Goal: Information Seeking & Learning: Learn about a topic

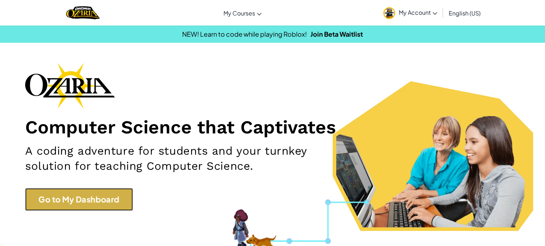
click at [55, 197] on link "Go to My Dashboard" at bounding box center [79, 199] width 108 height 23
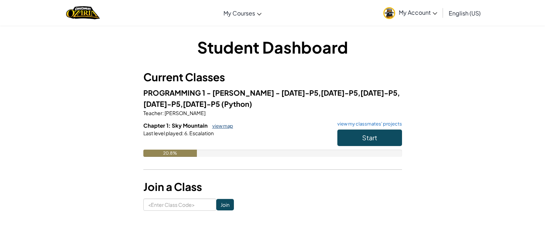
click at [228, 127] on link "view map" at bounding box center [221, 126] width 24 height 6
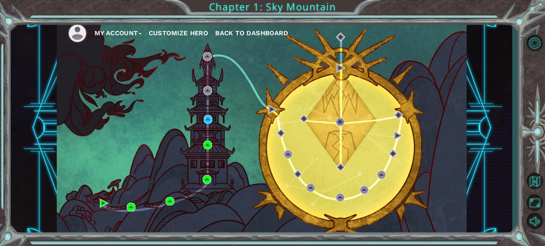
click at [464, 124] on div "My Account Customize Hero Back to Dashboard" at bounding box center [262, 128] width 410 height 216
click at [493, 188] on div "My Account Customize Hero Back to Dashboard" at bounding box center [261, 128] width 501 height 216
click at [211, 119] on img at bounding box center [208, 119] width 9 height 9
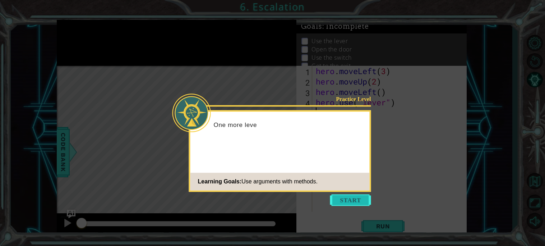
click at [346, 204] on button "Start" at bounding box center [350, 199] width 41 height 11
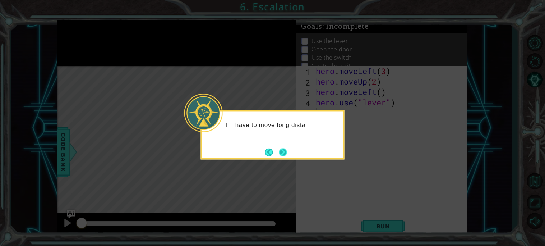
click at [286, 155] on button "Next" at bounding box center [283, 152] width 8 height 8
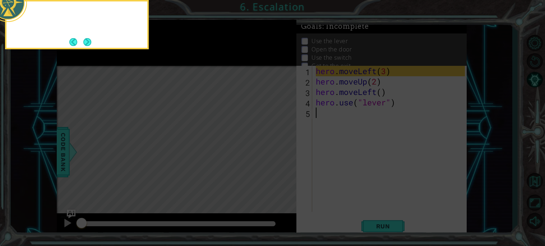
click at [286, 155] on icon at bounding box center [272, 123] width 545 height 246
click at [334, 146] on icon at bounding box center [272, 123] width 545 height 246
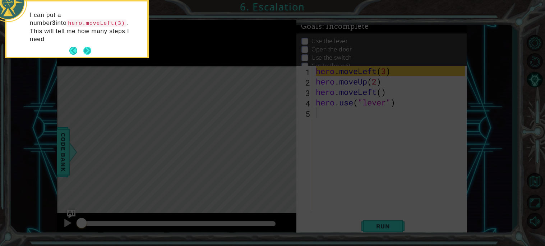
click at [88, 47] on button "Next" at bounding box center [87, 51] width 8 height 8
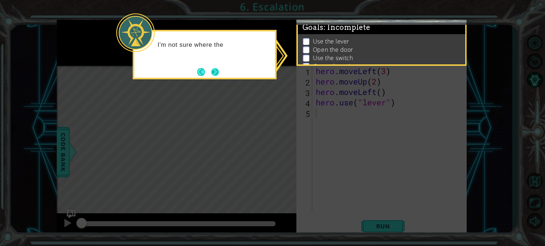
click at [213, 69] on button "Next" at bounding box center [215, 72] width 8 height 8
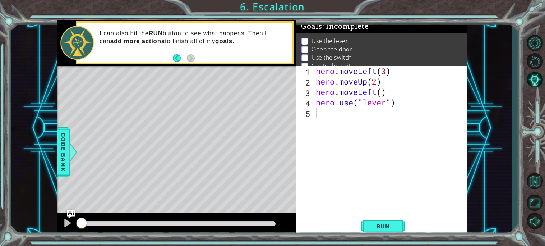
click at [354, 113] on div "hero . moveLeft ( 3 ) hero . moveUp ( 2 ) hero . moveLeft ( ) hero . use ( "lev…" at bounding box center [391, 149] width 154 height 167
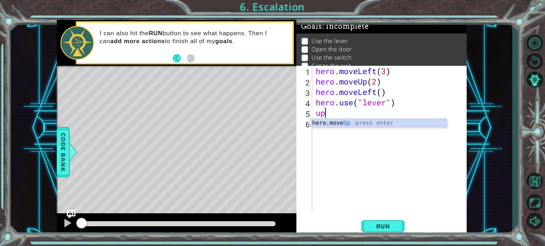
type textarea "hero.moveUp(1)"
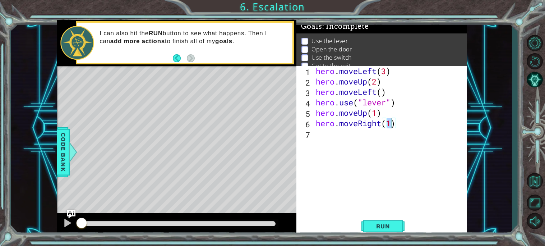
type textarea "hero.moveRight(2)"
type textarea "hero.use("switch")"
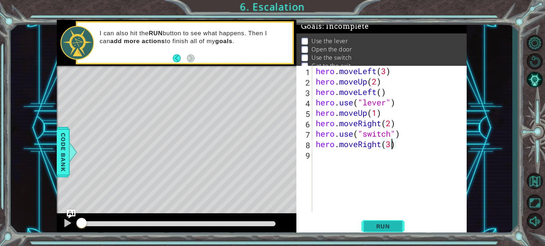
click at [389, 226] on span "Run" at bounding box center [383, 225] width 28 height 7
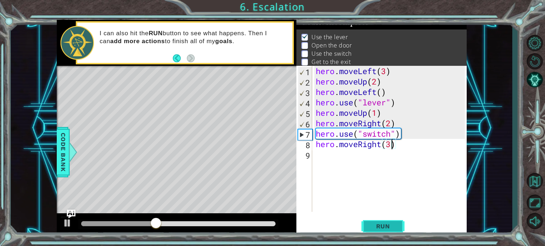
type textarea "hero.moveRight(2)"
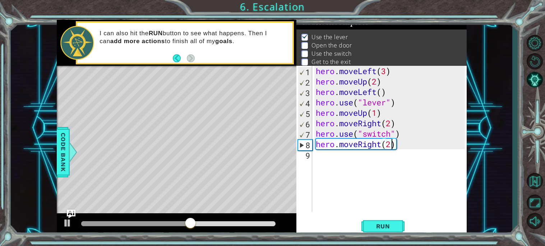
click at [375, 160] on div "hero . moveLeft ( 3 ) hero . moveUp ( 2 ) hero . moveLeft ( ) hero . use ( "lev…" at bounding box center [391, 149] width 154 height 167
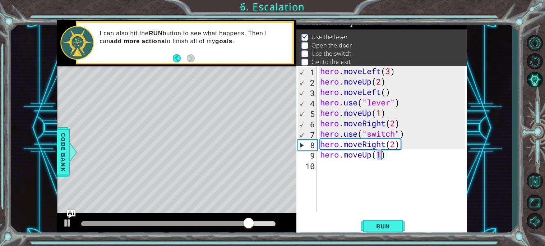
click at [425, 122] on div "hero . moveLeft ( 3 ) hero . moveUp ( 2 ) hero . moveLeft ( ) hero . use ( "lev…" at bounding box center [394, 149] width 150 height 167
type textarea "hero"
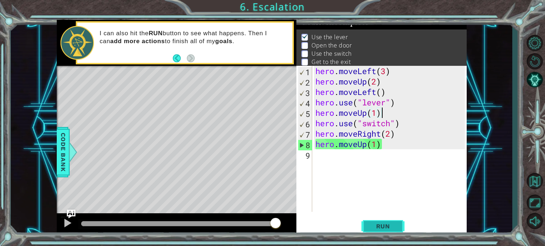
type textarea "hero.moveUp(1)"
click at [384, 226] on span "Run" at bounding box center [383, 225] width 28 height 7
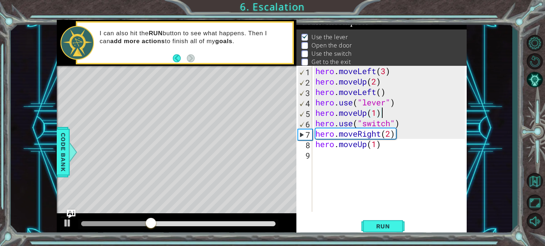
click at [399, 148] on div "hero . moveLeft ( 3 ) hero . moveUp ( 2 ) hero . moveLeft ( ) hero . use ( "lev…" at bounding box center [391, 149] width 154 height 167
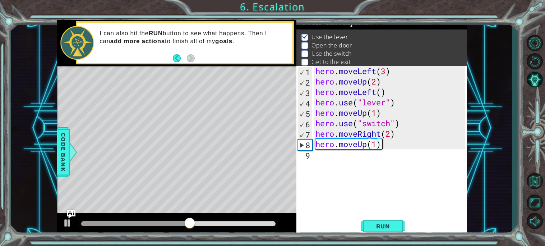
click at [316, 113] on div "hero . moveLeft ( 3 ) hero . moveUp ( 2 ) hero . moveLeft ( ) hero . use ( "lev…" at bounding box center [391, 149] width 154 height 167
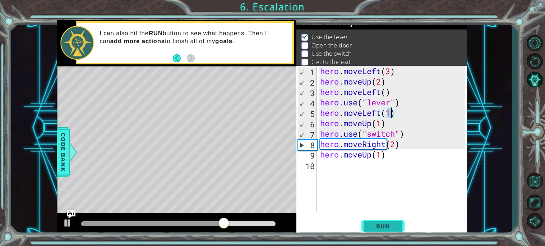
click at [380, 223] on span "Run" at bounding box center [383, 225] width 28 height 7
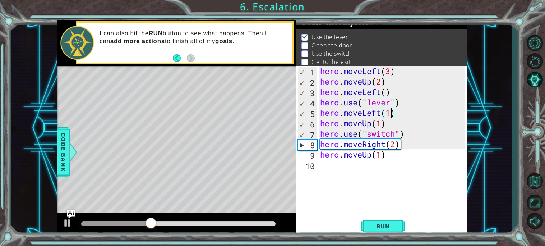
click at [322, 122] on div "hero . moveLeft ( 3 ) hero . moveUp ( 2 ) hero . moveLeft ( ) hero . use ( "lev…" at bounding box center [394, 149] width 150 height 167
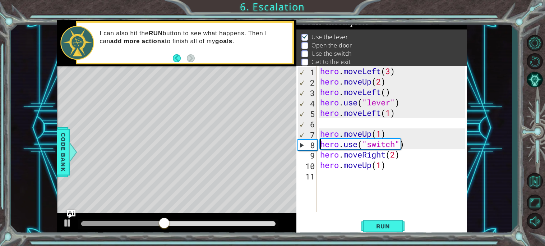
type textarea "hero.moveUp(1)"
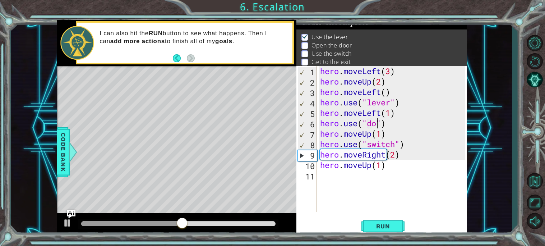
scroll to position [0, 3]
click at [380, 226] on span "Run" at bounding box center [383, 225] width 28 height 7
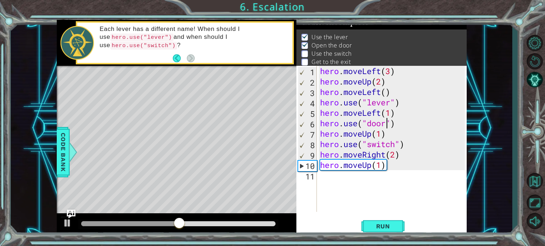
click at [381, 136] on div "hero . moveLeft ( 3 ) hero . moveUp ( 2 ) hero . moveLeft ( ) hero . use ( "lev…" at bounding box center [394, 149] width 150 height 167
click at [320, 143] on div "hero . moveLeft ( 3 ) hero . moveUp ( 2 ) hero . moveLeft ( ) hero . use ( "lev…" at bounding box center [394, 149] width 150 height 167
type textarea "hero.use("switch")"
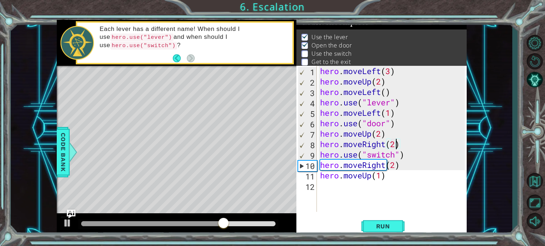
scroll to position [0, 3]
type textarea "hero.moveRight(2)"
click at [375, 218] on button "Run" at bounding box center [382, 225] width 43 height 17
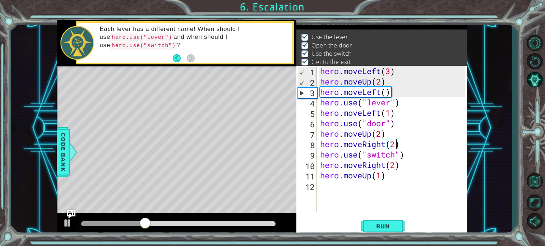
click at [259, 222] on div at bounding box center [178, 223] width 194 height 5
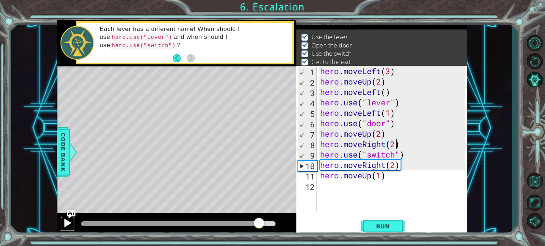
click at [66, 222] on div at bounding box center [67, 222] width 9 height 9
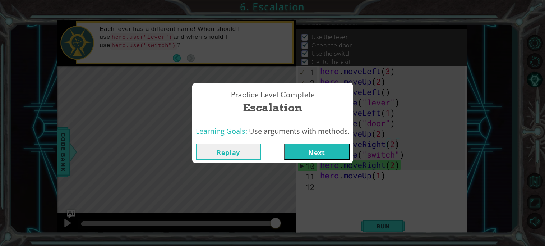
click at [295, 151] on button "Next" at bounding box center [316, 151] width 65 height 16
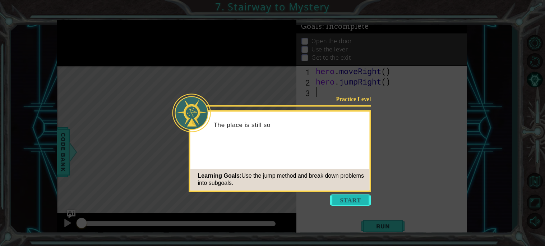
click at [353, 197] on button "Start" at bounding box center [350, 199] width 41 height 11
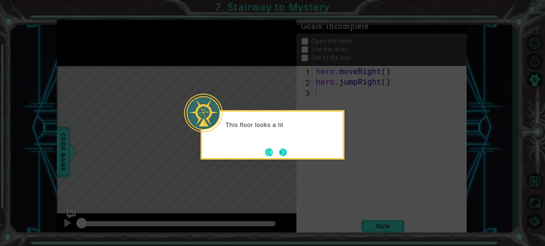
click at [280, 155] on button "Next" at bounding box center [283, 152] width 8 height 8
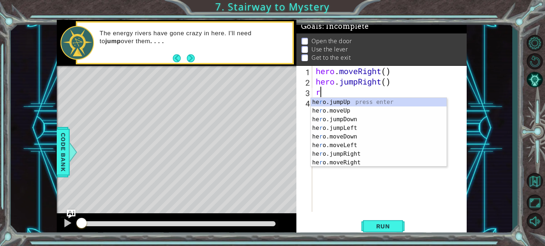
type textarea "ri"
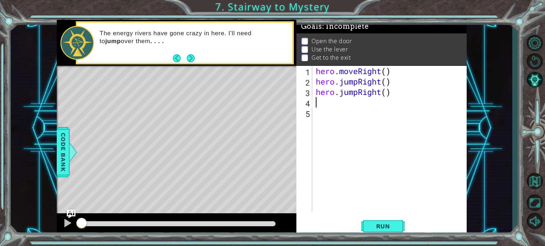
type textarea "ri"
type textarea "hero.moveRight(2)"
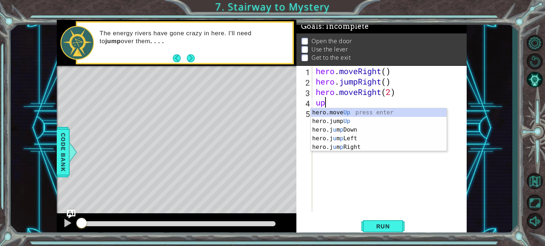
type textarea "hero.moveUp(1)"
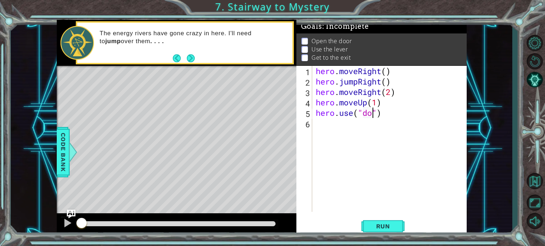
type textarea "hero.use("door")"
type textarea "hero.moveUp(l)"
type textarea "u"
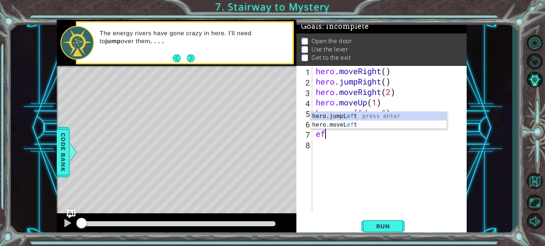
type textarea "e"
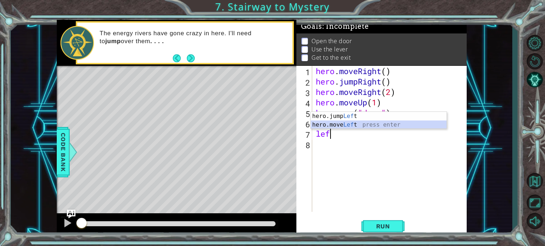
type textarea "hero.moveLeft(1)"
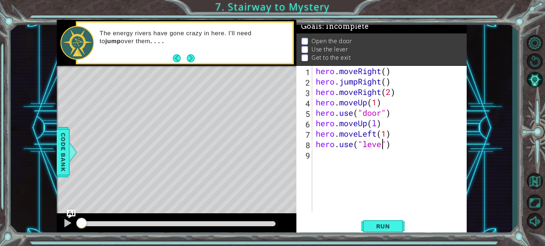
type textarea "hero.use("lever")"
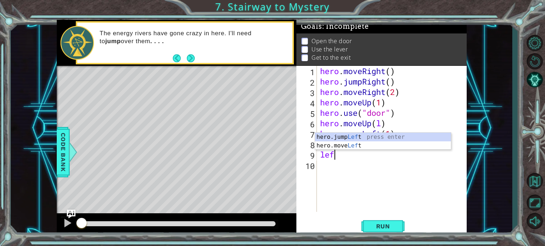
scroll to position [0, 0]
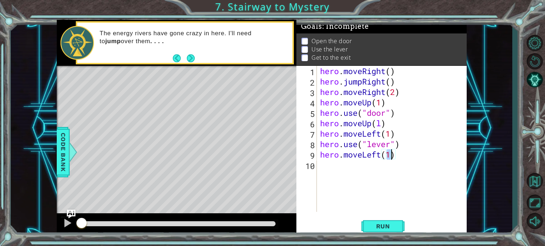
type textarea "hero.moveLeft(2)"
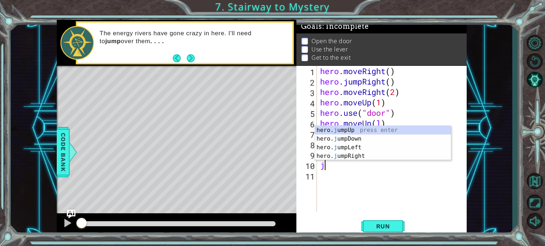
type textarea "jum"
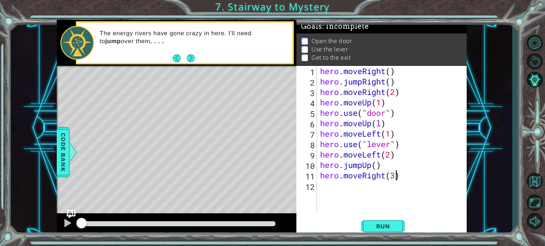
scroll to position [0, 3]
click at [267, 226] on div at bounding box center [178, 224] width 200 height 10
click at [265, 223] on div at bounding box center [178, 223] width 194 height 5
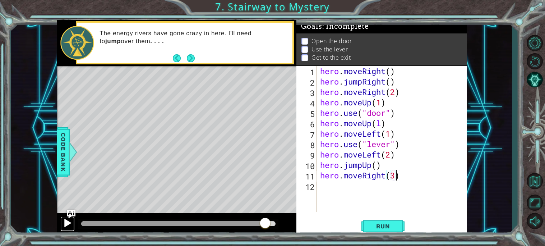
click at [63, 224] on div at bounding box center [67, 222] width 9 height 9
click at [218, 221] on div at bounding box center [178, 223] width 194 height 5
click at [372, 224] on span "Run" at bounding box center [383, 225] width 28 height 7
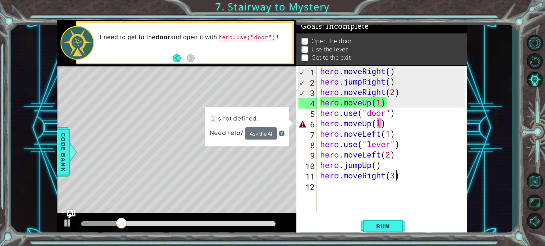
click at [383, 124] on div "hero . moveRight ( ) hero . jumpRight ( ) hero . moveRight ( 2 ) hero . moveUp …" at bounding box center [394, 149] width 150 height 167
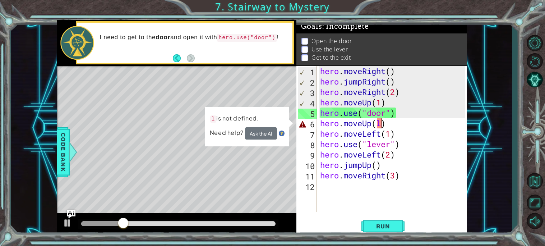
scroll to position [0, 2]
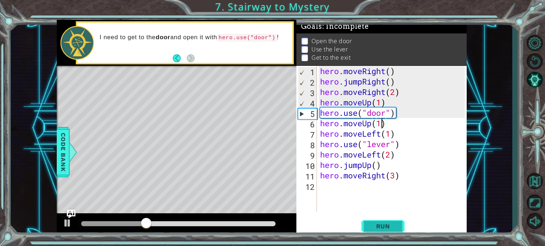
click at [384, 227] on span "Run" at bounding box center [383, 225] width 28 height 7
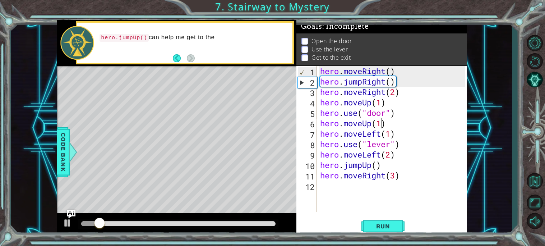
click at [255, 223] on div at bounding box center [178, 223] width 194 height 5
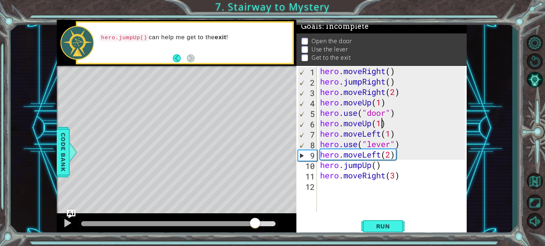
click at [85, 224] on div at bounding box center [168, 223] width 174 height 5
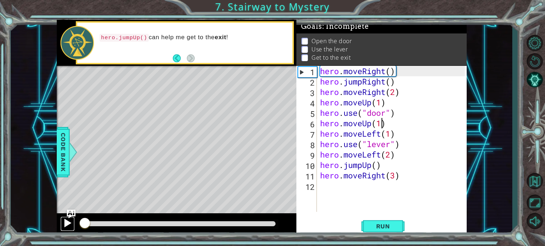
click at [68, 223] on div at bounding box center [67, 222] width 9 height 9
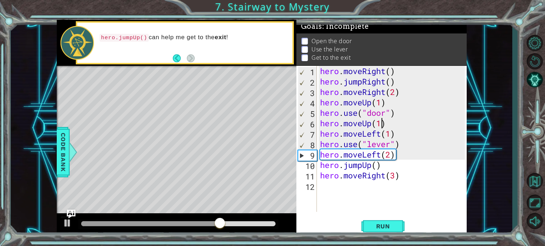
click at [395, 89] on div "hero . moveRight ( ) hero . jumpRight ( ) hero . moveRight ( 2 ) hero . moveUp …" at bounding box center [394, 149] width 150 height 167
click at [378, 229] on button "Run" at bounding box center [382, 225] width 43 height 17
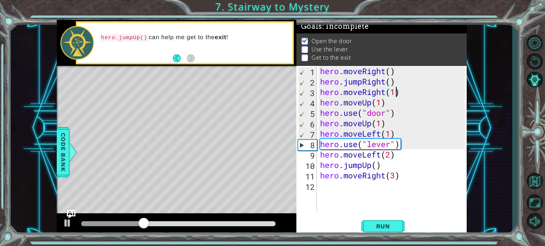
click at [380, 125] on div "hero . moveRight ( ) hero . jumpRight ( ) hero . moveRight ( 1 ) hero . moveUp …" at bounding box center [394, 149] width 150 height 167
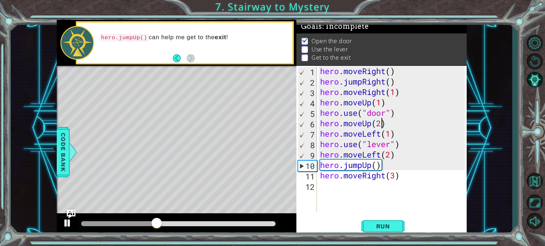
type textarea "hero.moveUp(2)"
click at [68, 224] on div at bounding box center [67, 222] width 9 height 9
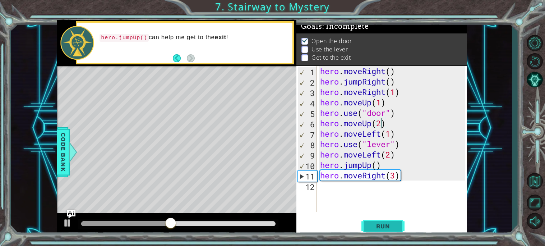
click at [399, 226] on button "Run" at bounding box center [382, 225] width 43 height 17
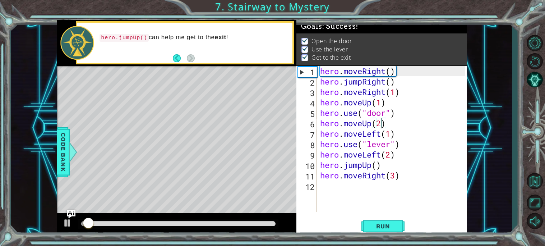
click at [189, 223] on div at bounding box center [178, 223] width 194 height 5
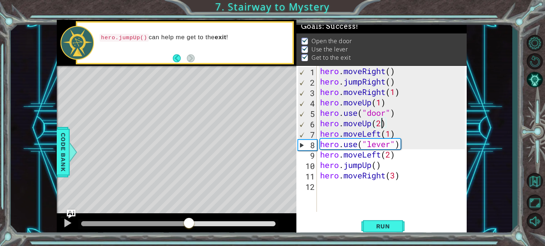
click at [257, 223] on div at bounding box center [178, 223] width 194 height 5
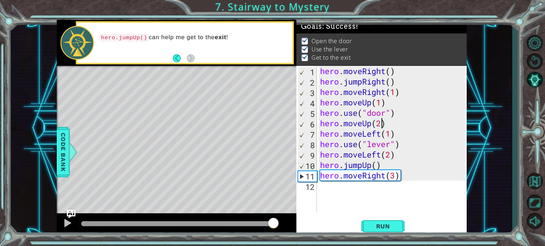
drag, startPoint x: 260, startPoint y: 223, endPoint x: 277, endPoint y: 223, distance: 16.5
click at [277, 223] on div at bounding box center [273, 223] width 13 height 13
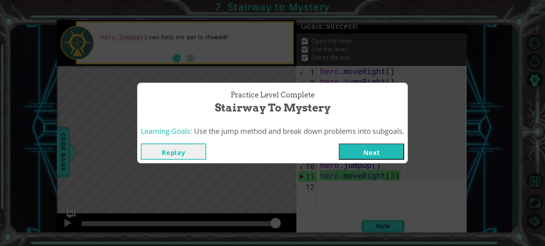
click at [379, 143] on div "Replay Next" at bounding box center [272, 151] width 270 height 23
click at [370, 152] on button "Next" at bounding box center [371, 151] width 65 height 16
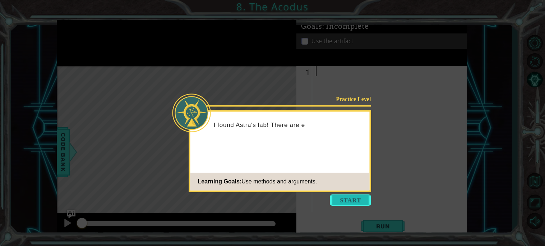
click at [349, 201] on button "Start" at bounding box center [350, 199] width 41 height 11
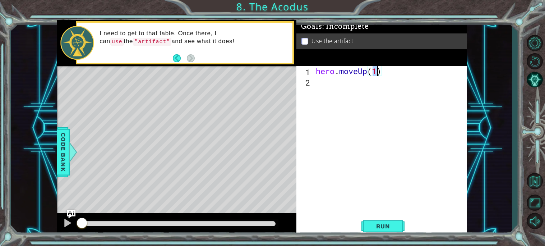
type textarea "hero.moveUp(2)"
type textarea "l"
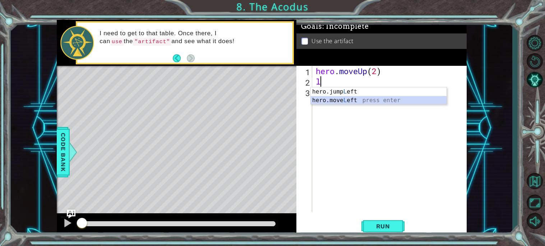
type textarea "hero.moveLeft(1)"
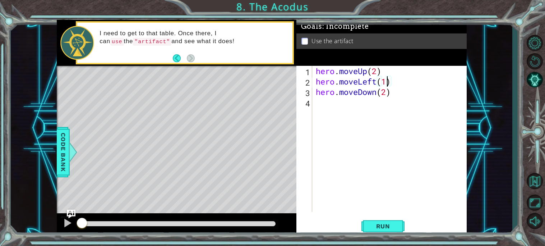
scroll to position [0, 2]
type textarea "hero.moveDown(2)"
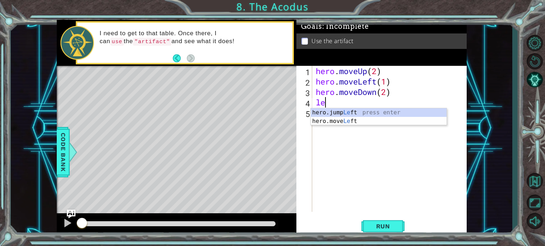
type textarea "hero.moveLeft(1)"
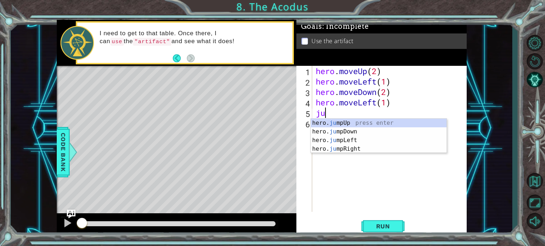
type textarea "j"
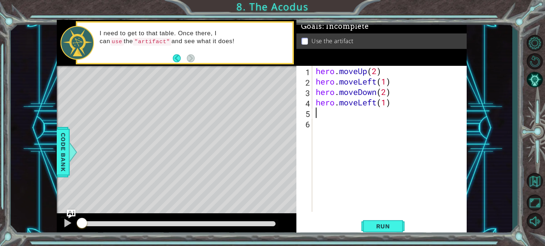
type textarea "le"
type textarea "hero.moveUp(2)"
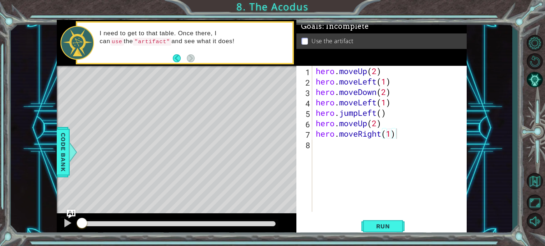
click at [258, 226] on div at bounding box center [178, 224] width 200 height 10
click at [378, 226] on span "Run" at bounding box center [383, 225] width 28 height 7
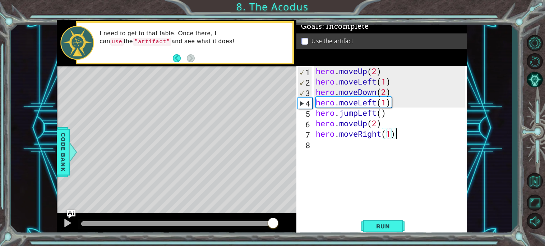
drag, startPoint x: 263, startPoint y: 223, endPoint x: 304, endPoint y: 227, distance: 41.5
click at [304, 227] on div "1 ההההההההההההההההההההההההההההההההההההההההההההההההההההההההההההההההההההההההההההה…" at bounding box center [262, 128] width 410 height 216
click at [408, 104] on div "hero . moveUp ( 2 ) hero . moveLeft ( 1 ) hero . moveDown ( 2 ) hero . moveLeft…" at bounding box center [391, 149] width 154 height 167
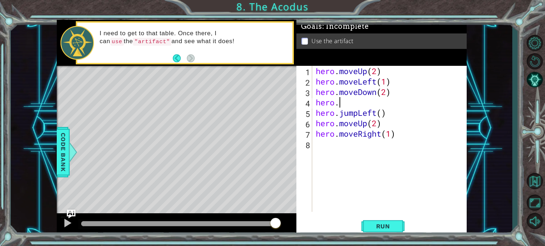
type textarea "hero"
type textarea "hero.moveDown(2)"
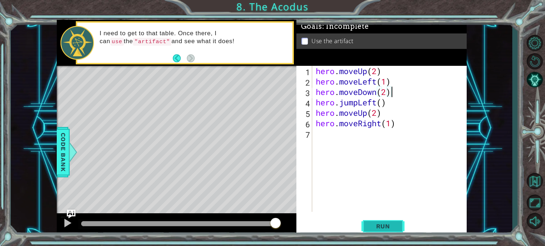
click at [381, 228] on span "Run" at bounding box center [383, 225] width 28 height 7
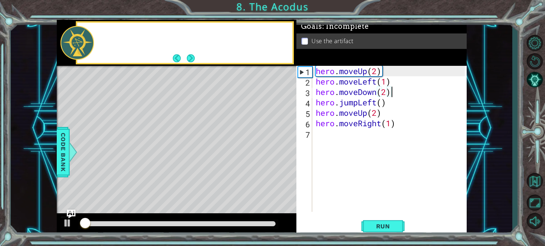
click at [223, 171] on div "Level Map" at bounding box center [223, 172] width 332 height 212
click at [201, 173] on div "Level Map" at bounding box center [223, 172] width 332 height 212
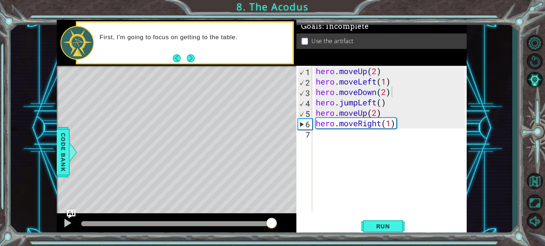
drag, startPoint x: 271, startPoint y: 225, endPoint x: 291, endPoint y: 226, distance: 19.8
click at [291, 226] on div at bounding box center [177, 224] width 240 height 23
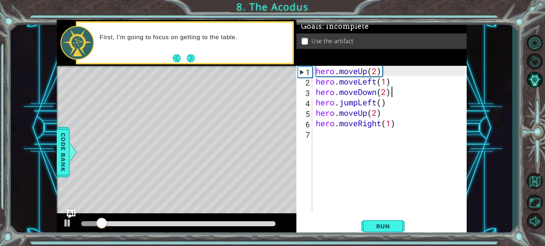
click at [268, 223] on div at bounding box center [178, 223] width 194 height 5
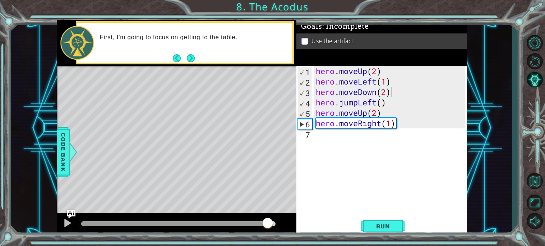
click at [379, 138] on div "hero . moveUp ( 2 ) hero . moveLeft ( 1 ) hero . moveDown ( 2 ) hero . jumpLeft…" at bounding box center [391, 149] width 154 height 167
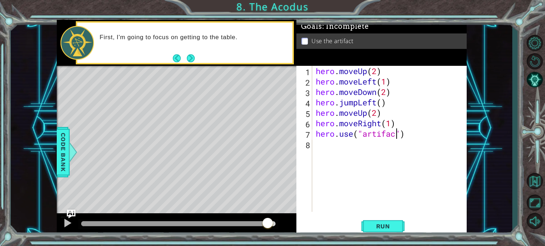
scroll to position [0, 3]
type textarea "hero.use("artifact")"
click at [371, 222] on span "Run" at bounding box center [383, 225] width 28 height 7
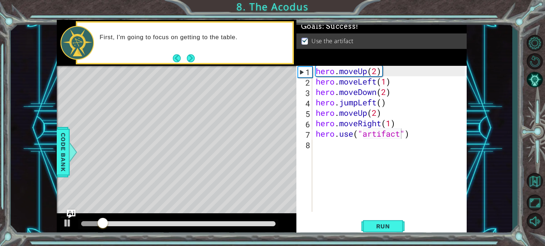
click at [267, 219] on div at bounding box center [178, 224] width 200 height 10
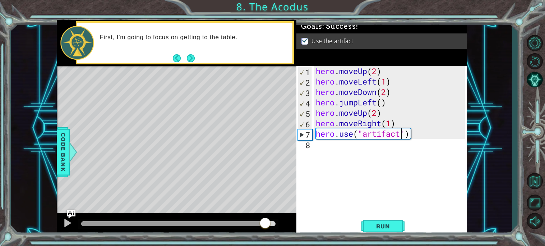
drag, startPoint x: 265, startPoint y: 223, endPoint x: 288, endPoint y: 227, distance: 22.6
click at [288, 227] on div at bounding box center [177, 224] width 240 height 23
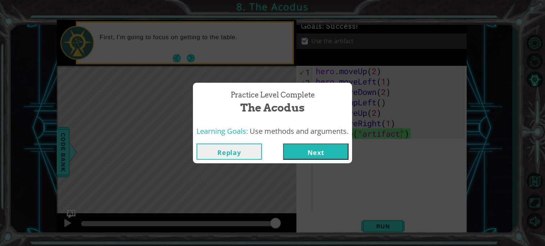
click at [328, 150] on button "Next" at bounding box center [315, 151] width 65 height 16
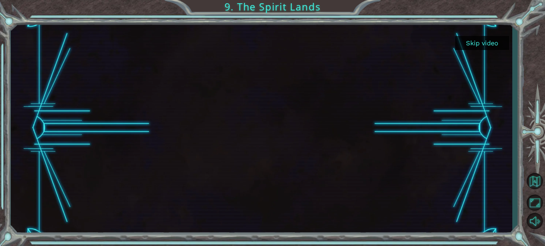
click at [481, 48] on button "Skip video" at bounding box center [482, 43] width 54 height 14
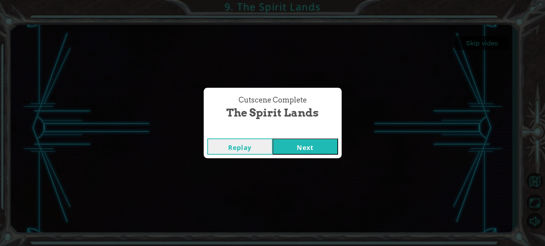
click at [321, 153] on button "Next" at bounding box center [305, 146] width 65 height 16
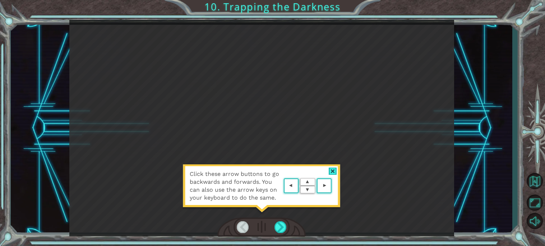
click at [335, 162] on div "Click these arrow buttons to go backwards and forwards. You can also use the ar…" at bounding box center [261, 128] width 385 height 216
click at [333, 168] on div at bounding box center [333, 171] width 8 height 8
